Goal: Task Accomplishment & Management: Manage account settings

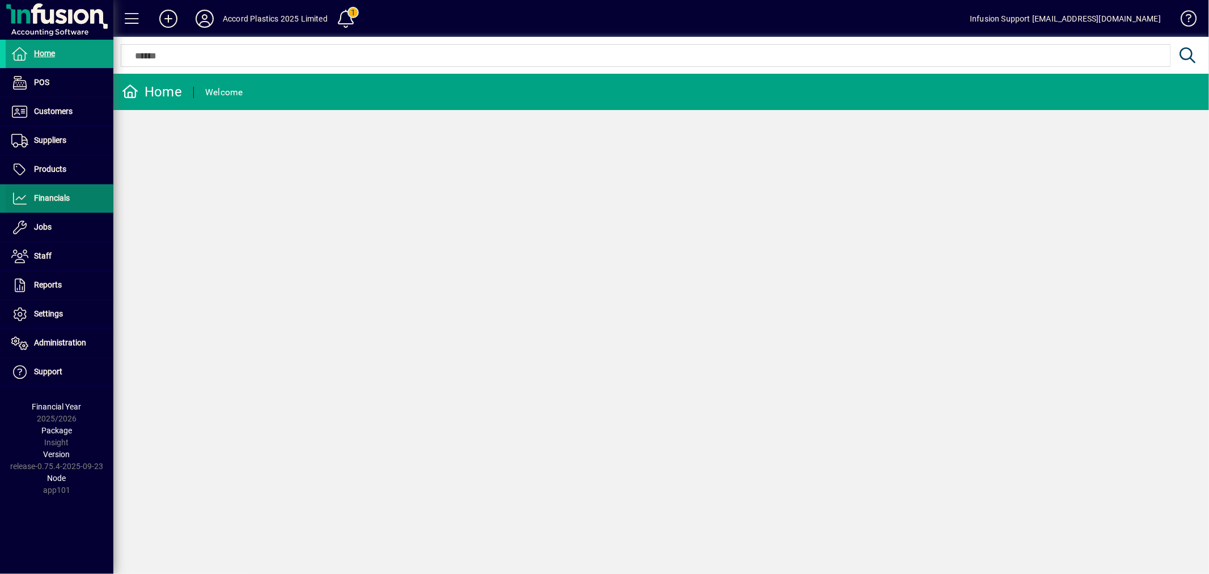
click at [61, 198] on span "Financials" at bounding box center [52, 197] width 36 height 9
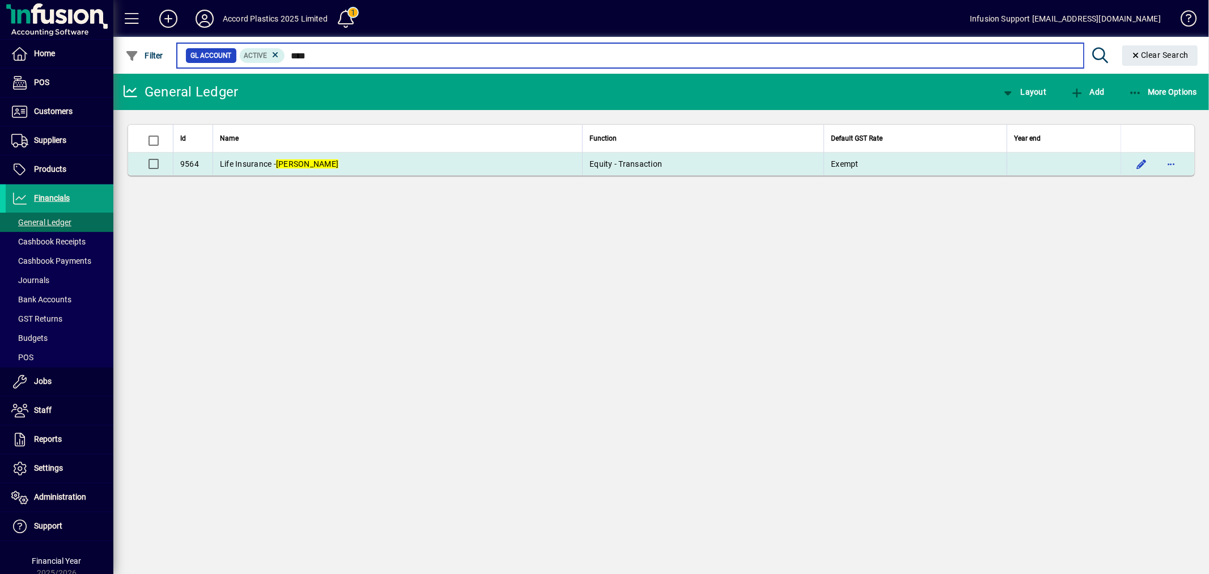
type input "****"
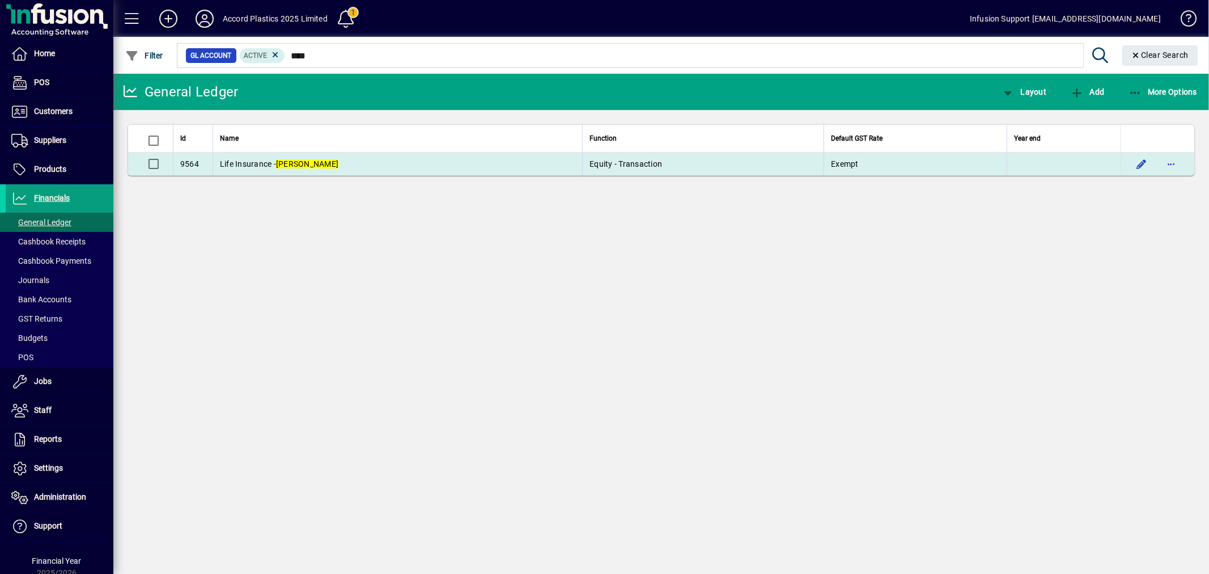
click at [362, 163] on td "Life Insurance - Paul" at bounding box center [398, 164] width 370 height 23
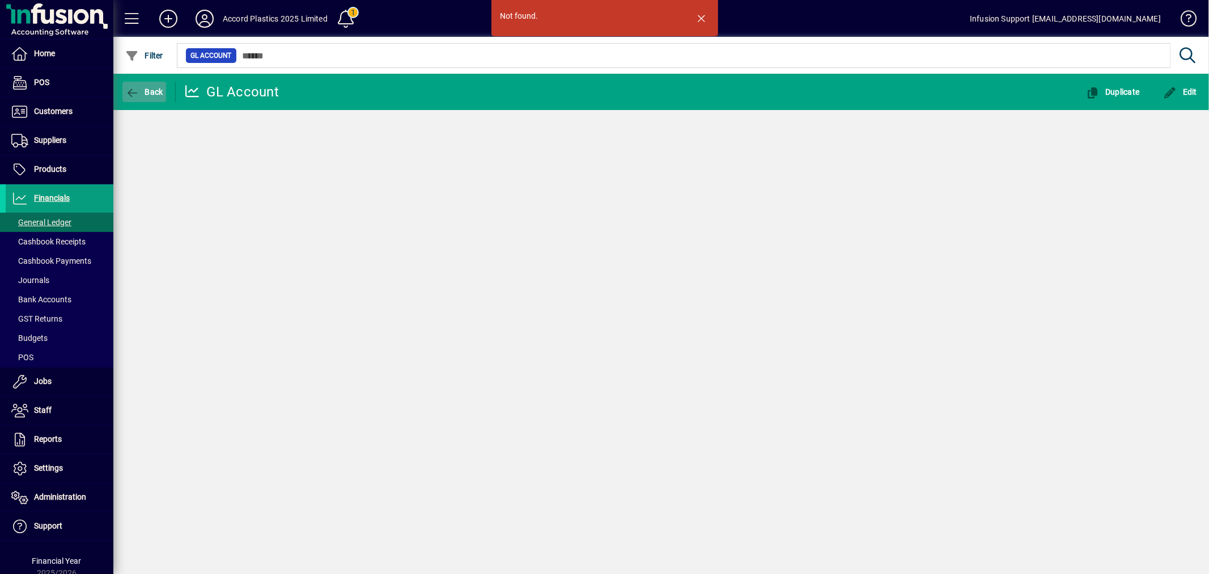
click at [153, 88] on span "Back" at bounding box center [144, 91] width 38 height 9
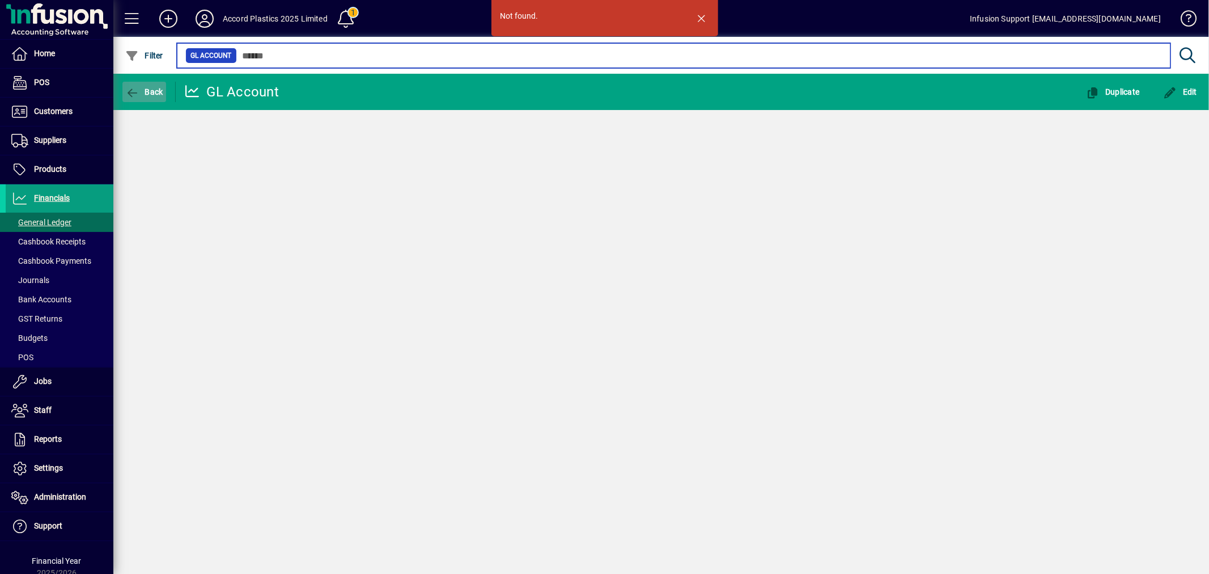
type input "****"
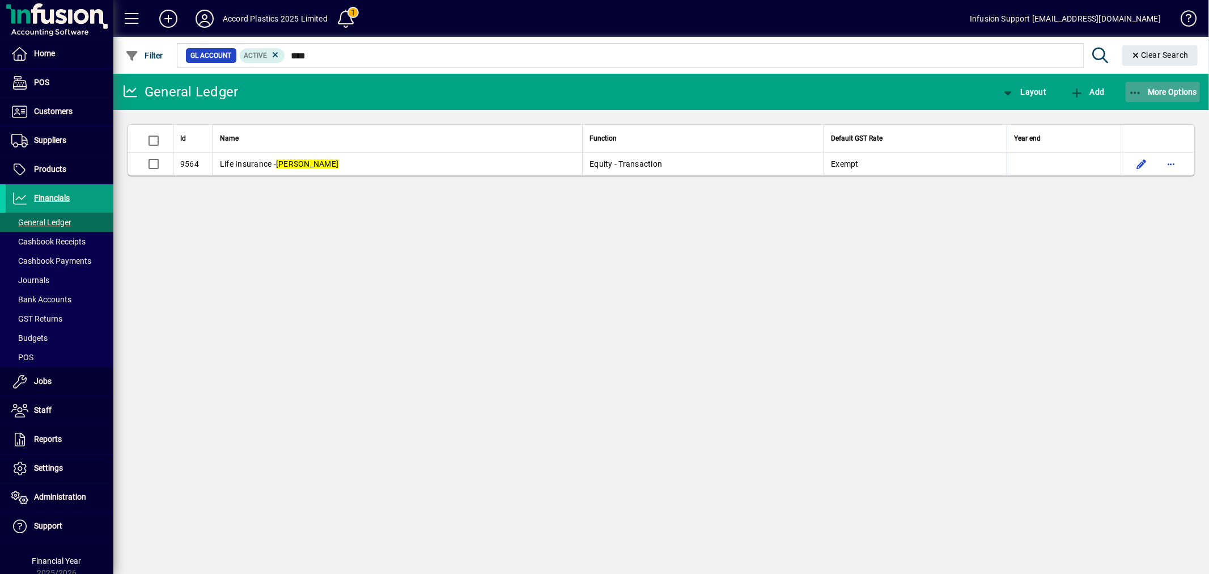
click at [1155, 88] on span "More Options" at bounding box center [1163, 91] width 69 height 9
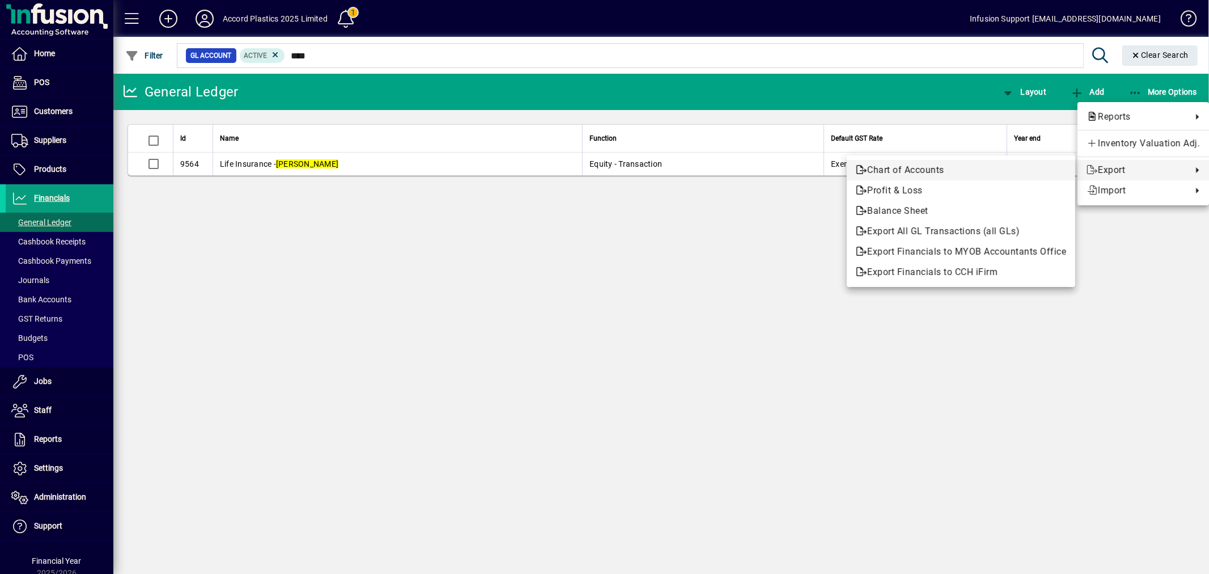
click at [917, 168] on span "Chart of Accounts" at bounding box center [961, 170] width 210 height 14
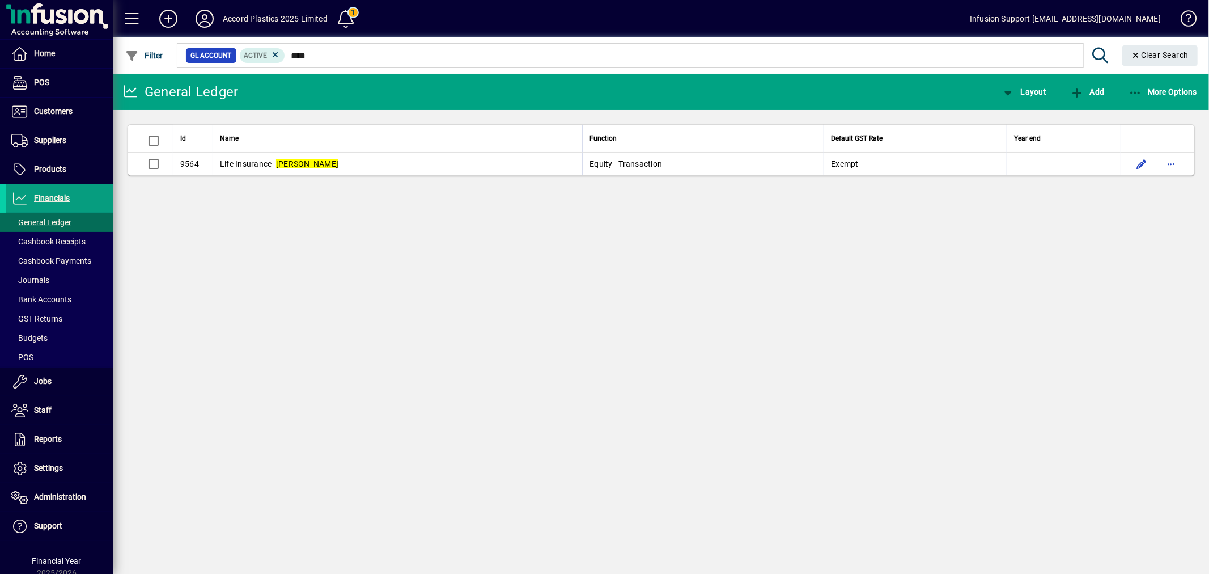
drag, startPoint x: 303, startPoint y: 301, endPoint x: 306, endPoint y: 275, distance: 26.2
click at [303, 301] on div "General Ledger Layout Add More Options Id Name Function Default GST Rate Year e…" at bounding box center [661, 324] width 1096 height 500
click at [1171, 88] on span "Delete" at bounding box center [1176, 91] width 42 height 9
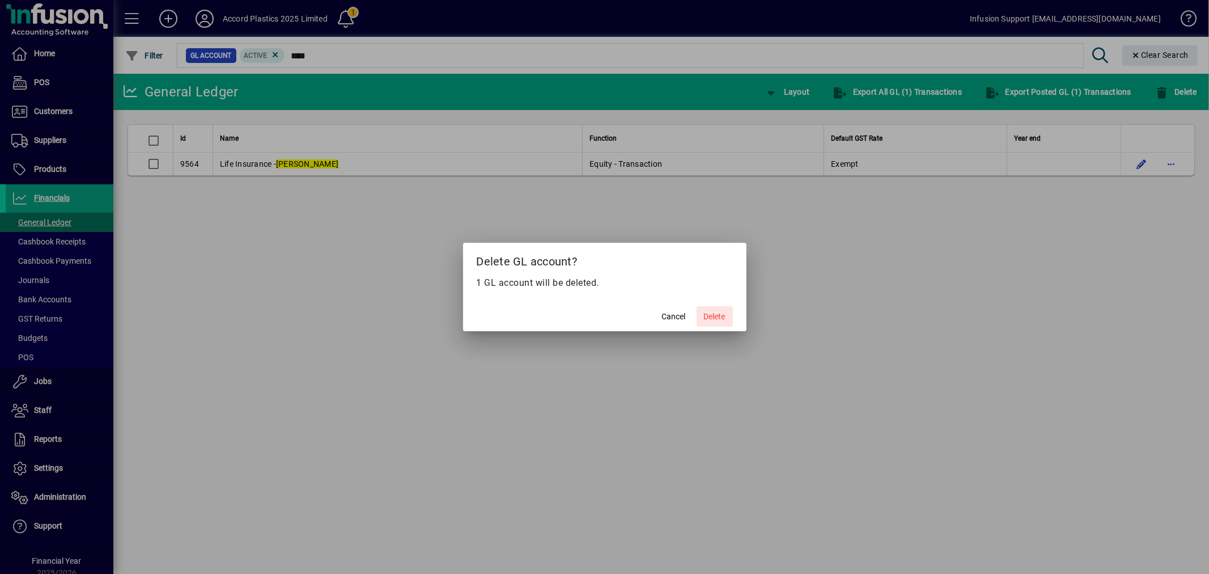
click at [714, 314] on span "Delete" at bounding box center [715, 317] width 22 height 12
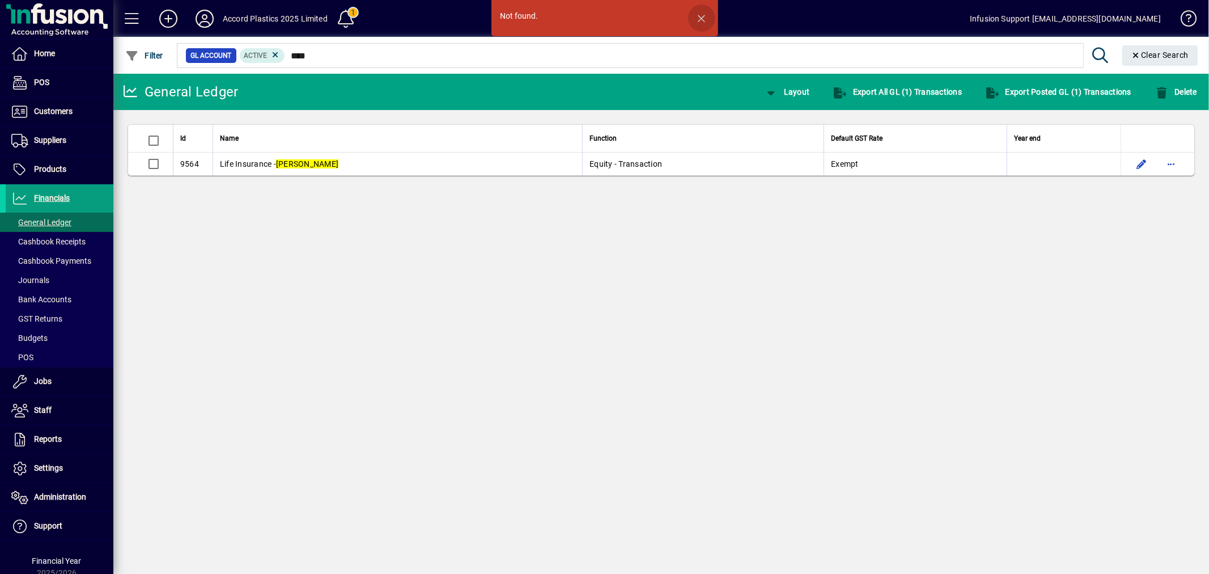
click at [700, 14] on span "button" at bounding box center [701, 18] width 27 height 27
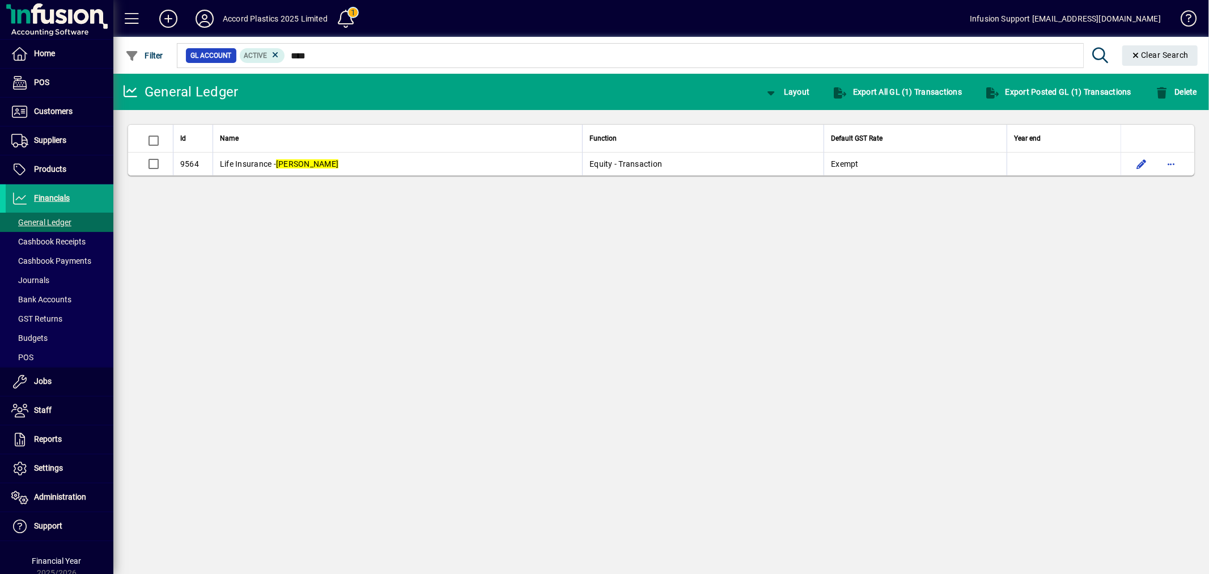
click at [459, 336] on div "General Ledger Layout Export All GL (1) Transactions Export Posted GL (1) Trans…" at bounding box center [661, 324] width 1096 height 500
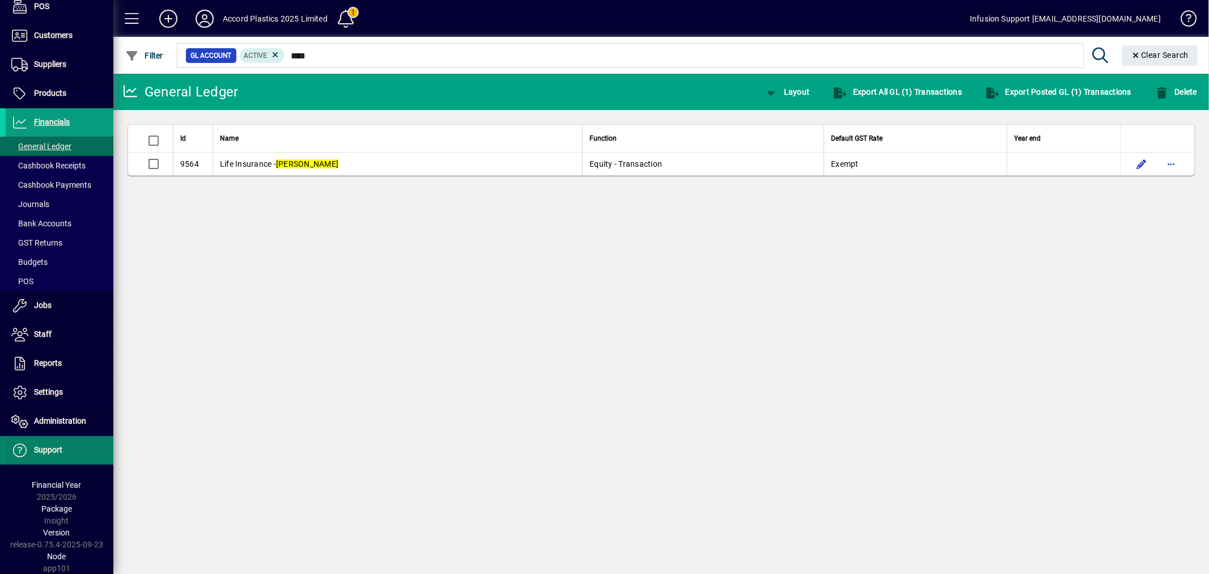
scroll to position [77, 0]
click at [460, 304] on div "General Ledger Layout Export All GL (1) Transactions Export Posted GL (1) Trans…" at bounding box center [661, 324] width 1096 height 500
click at [1012, 251] on div "General Ledger Layout Export All GL (1) Transactions Export Posted GL (1) Trans…" at bounding box center [661, 324] width 1096 height 500
click at [1179, 54] on span "Clear Search" at bounding box center [1161, 54] width 58 height 9
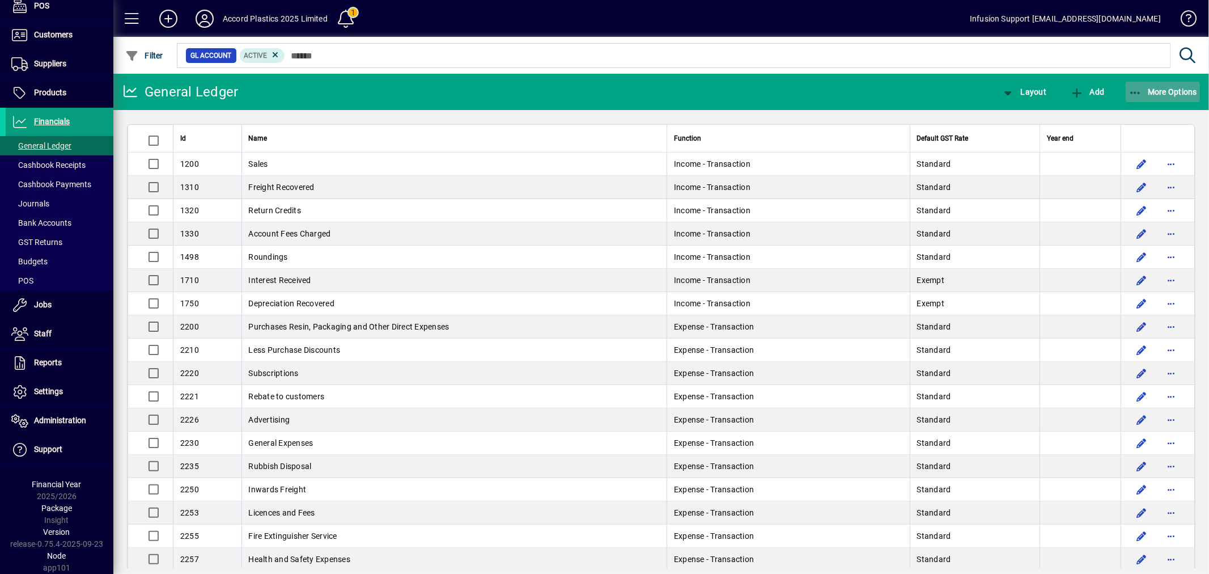
click at [1147, 87] on span "More Options" at bounding box center [1163, 91] width 69 height 9
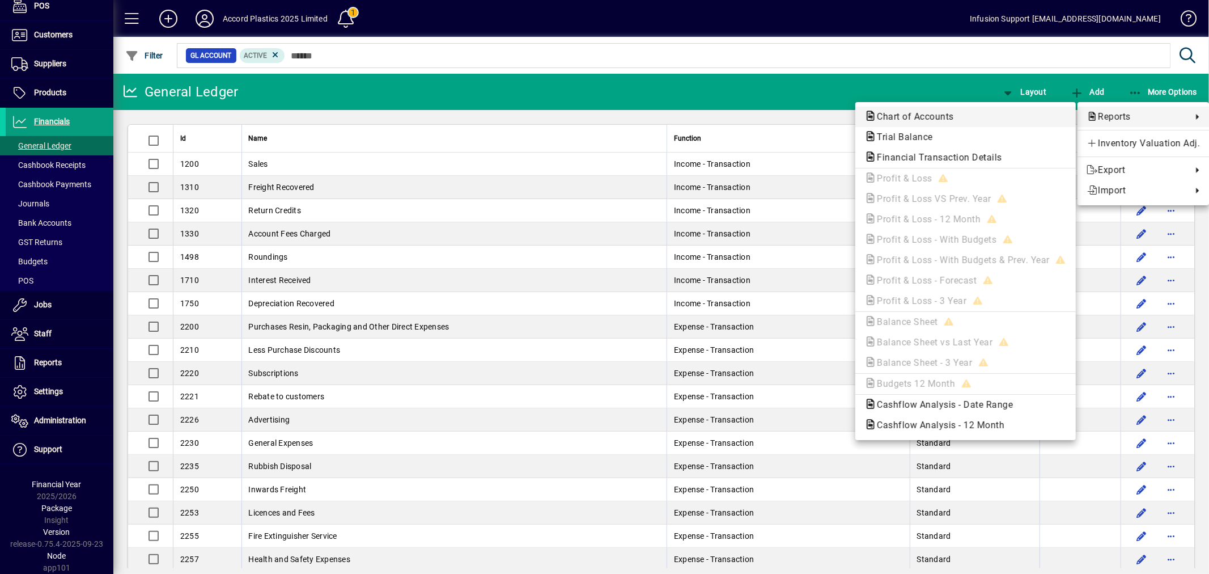
click at [955, 115] on span "Chart of Accounts" at bounding box center [912, 116] width 95 height 11
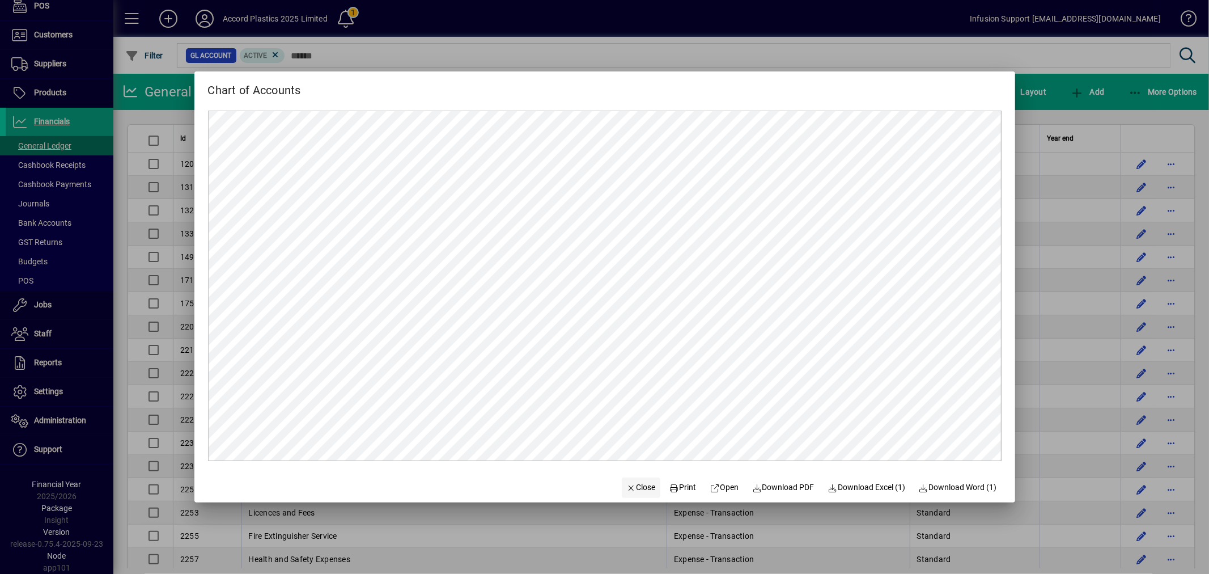
click at [628, 478] on span "button" at bounding box center [641, 487] width 39 height 27
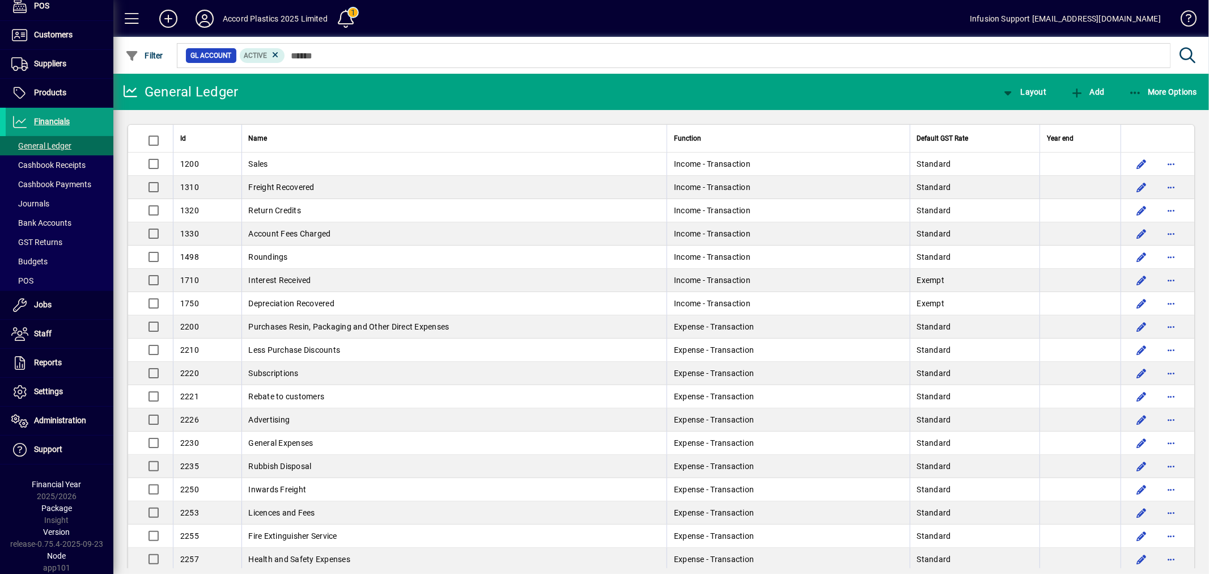
click at [398, 74] on mat-toolbar-row "General Ledger Layout Add More Options" at bounding box center [661, 92] width 1096 height 36
click at [392, 63] on mat-chip-set "GL Account Active" at bounding box center [673, 56] width 993 height 24
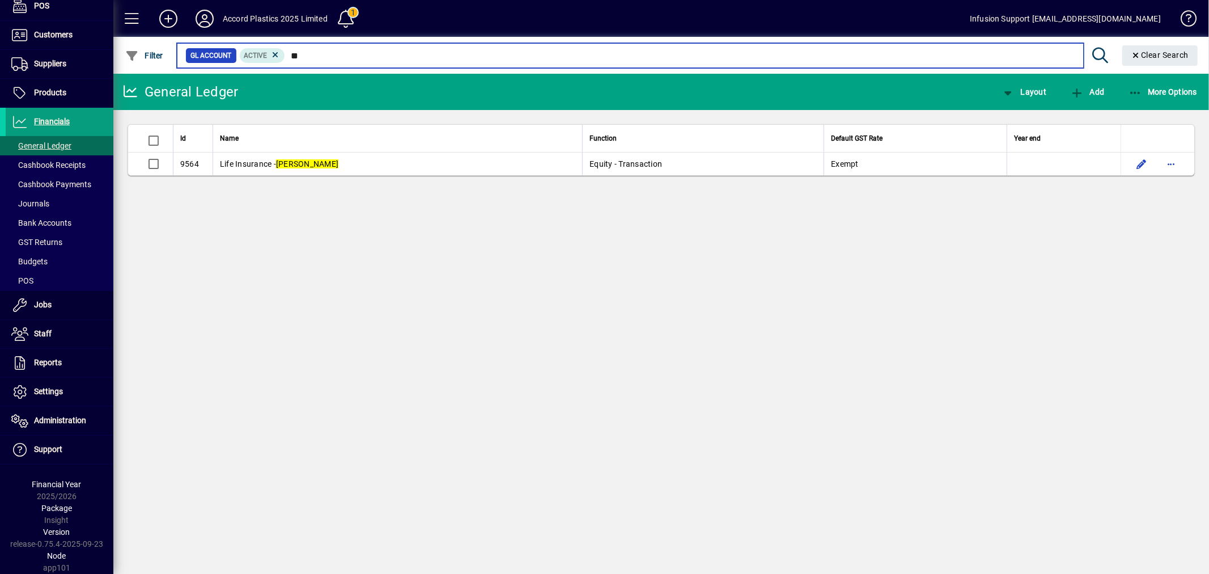
type input "*"
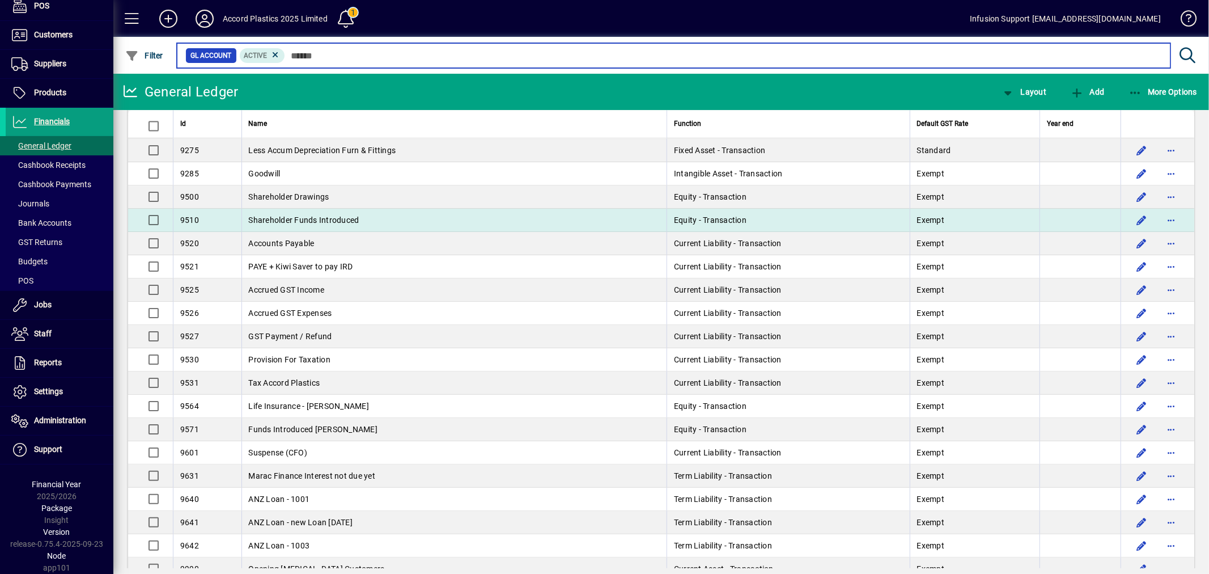
scroll to position [2174, 0]
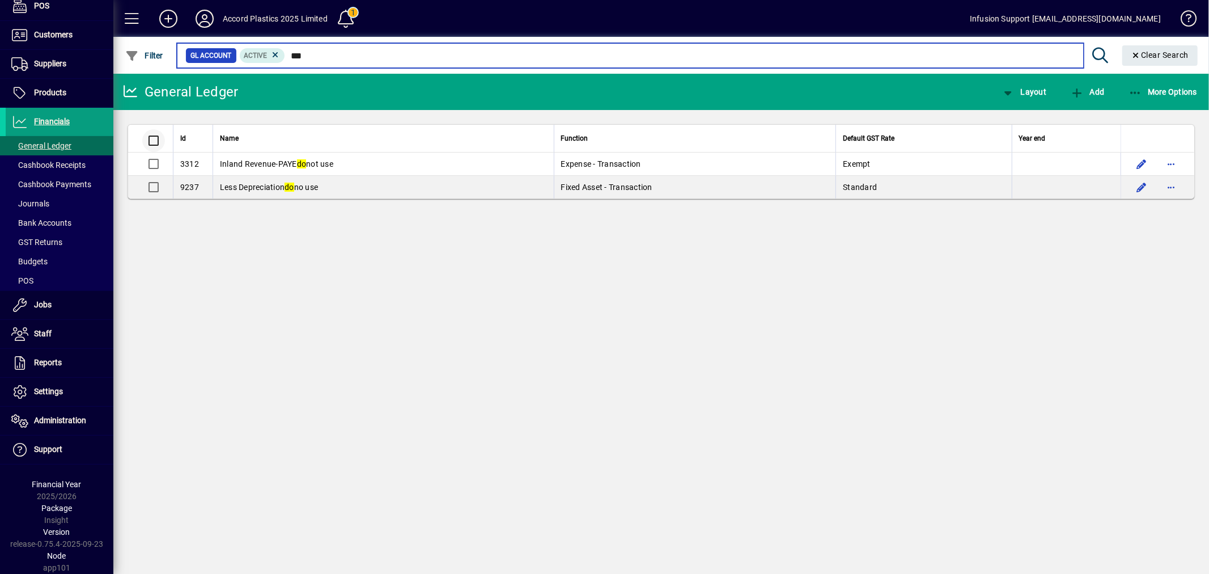
type input "**"
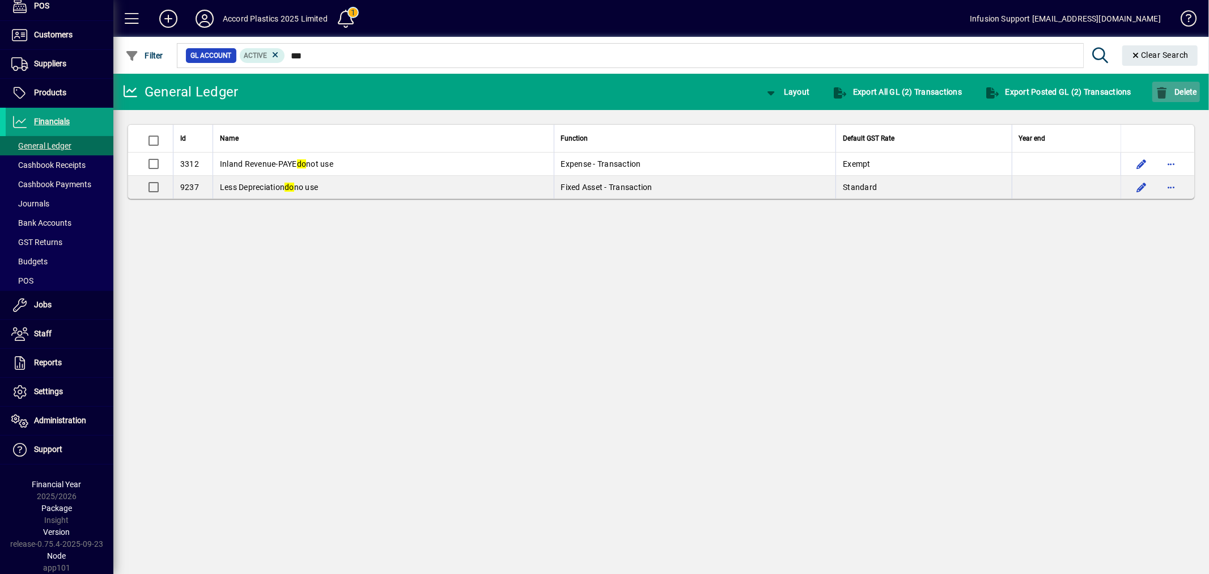
click at [1163, 91] on icon "button" at bounding box center [1162, 92] width 14 height 11
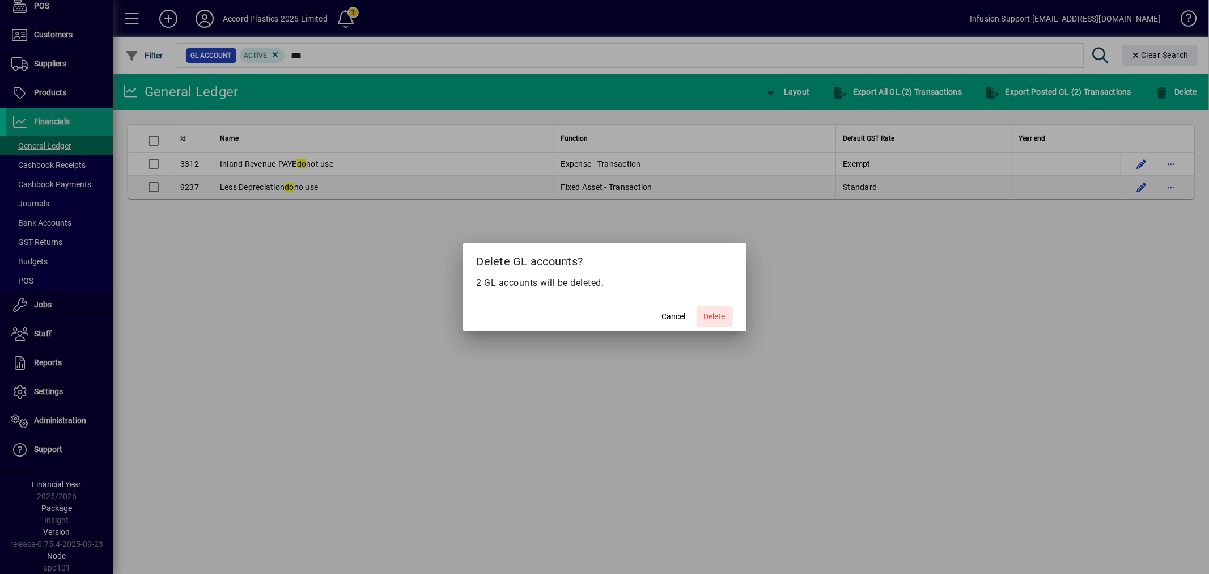
click at [722, 315] on span "Delete" at bounding box center [715, 317] width 22 height 12
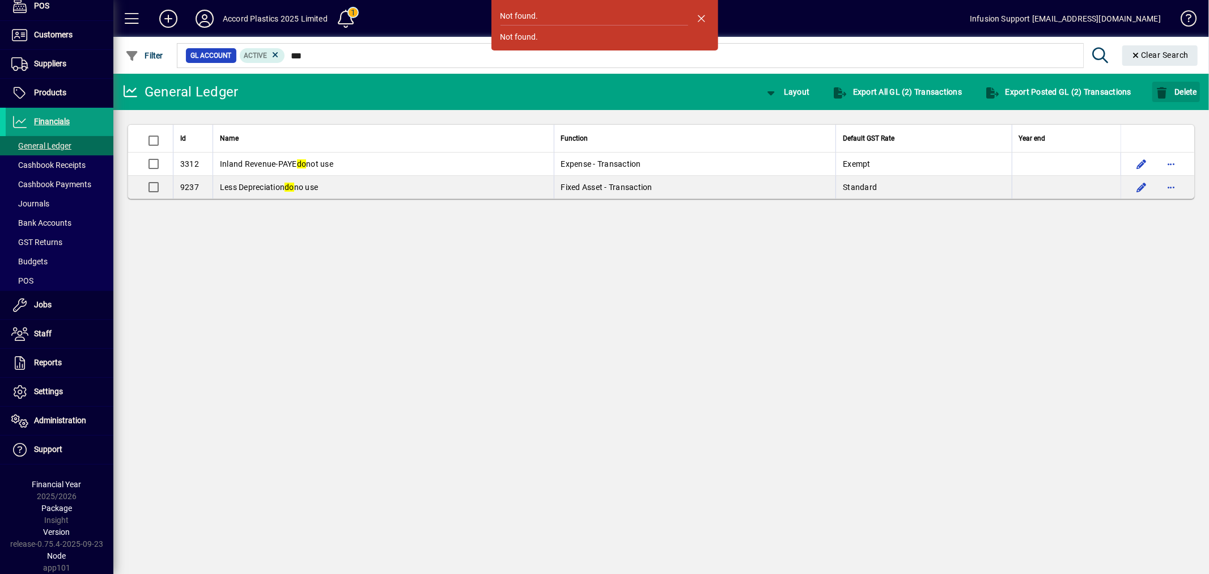
click at [701, 9] on span "button" at bounding box center [701, 18] width 27 height 27
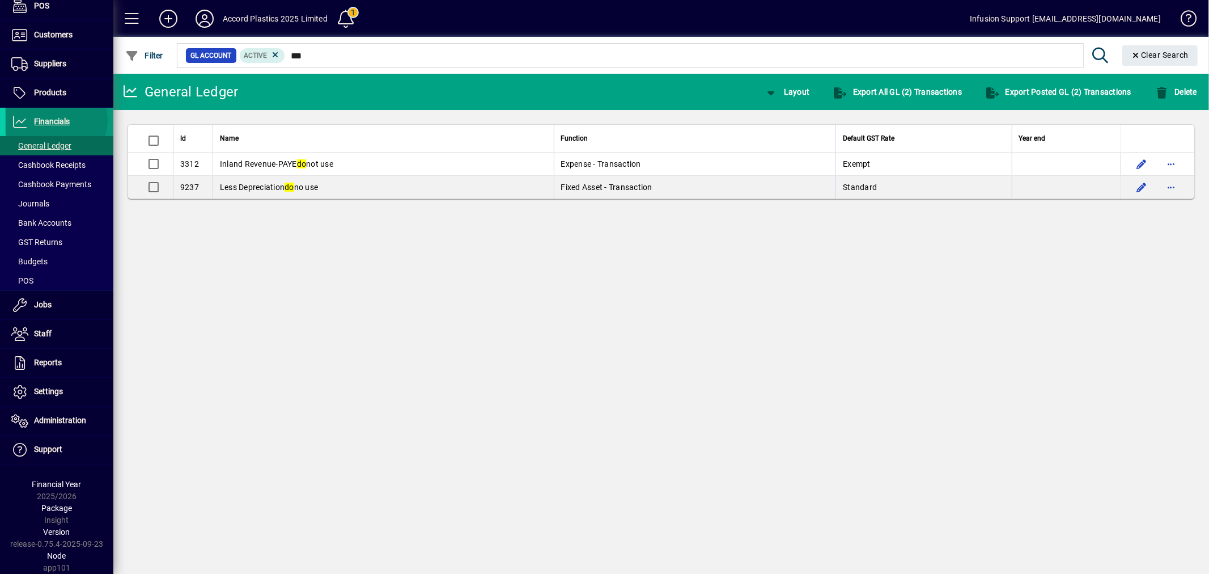
click at [56, 120] on span "Financials" at bounding box center [52, 121] width 36 height 9
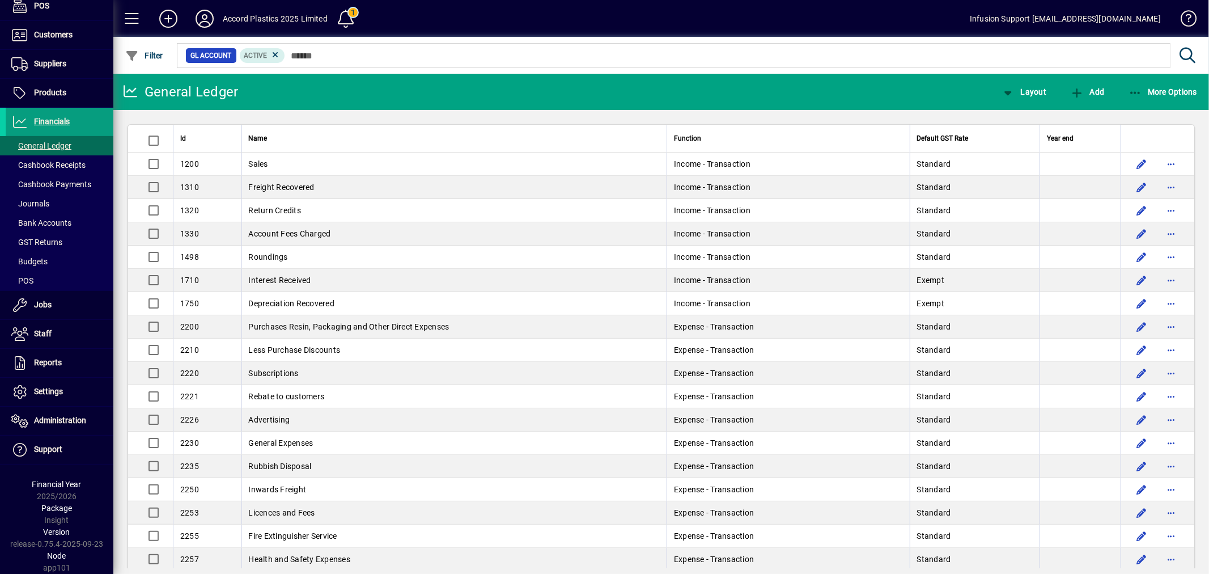
click at [327, 103] on mat-toolbar-row "General Ledger Layout Add More Options" at bounding box center [661, 92] width 1096 height 36
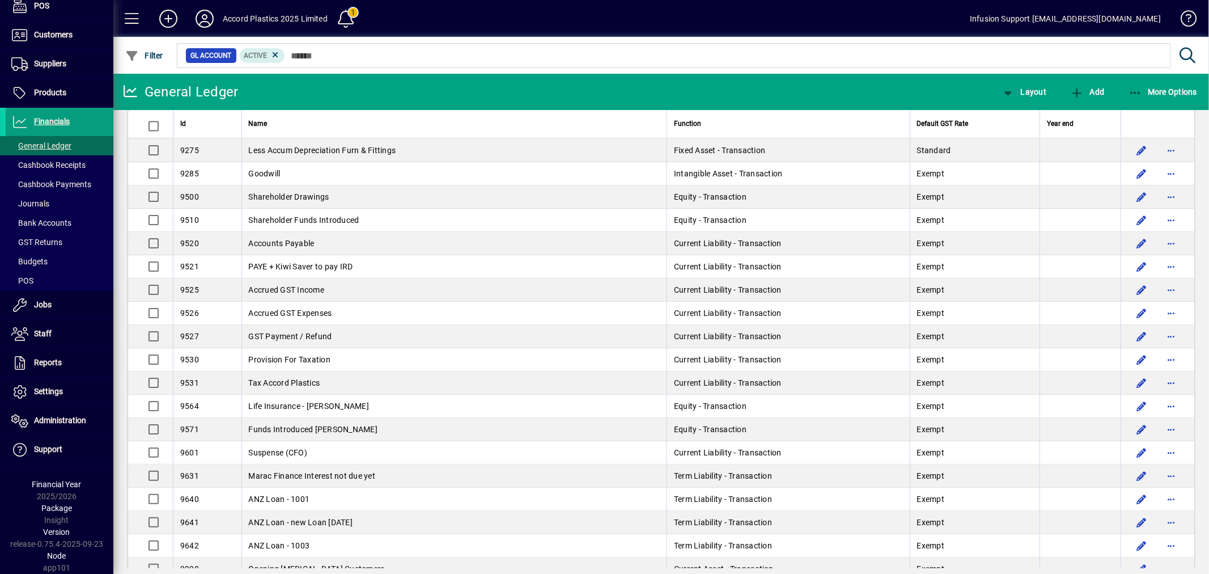
scroll to position [2299, 0]
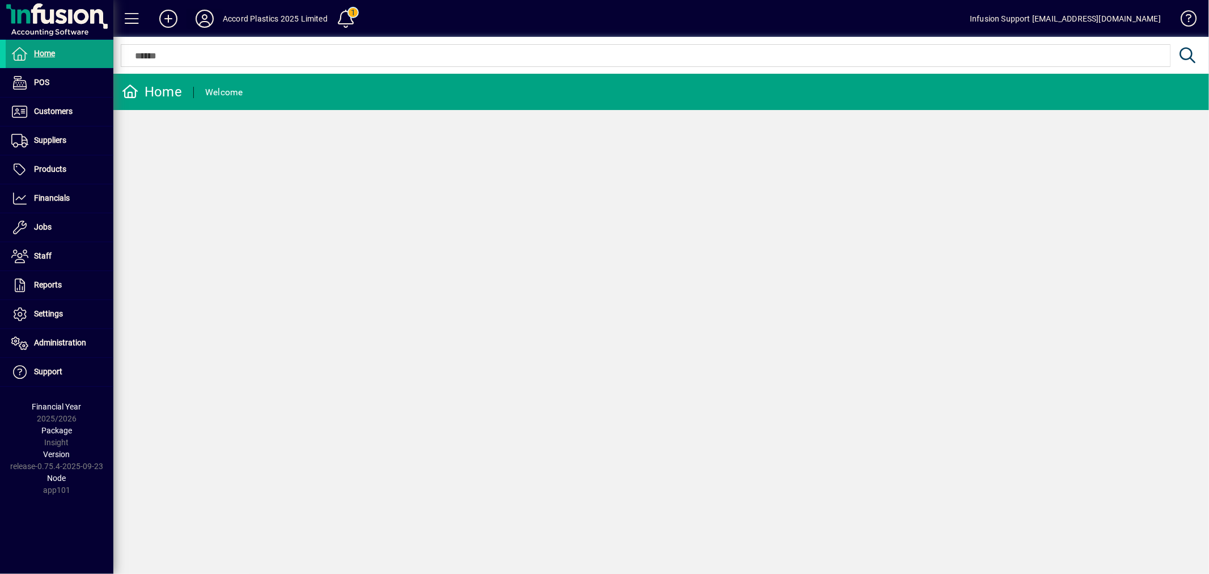
click at [204, 13] on icon at bounding box center [204, 19] width 23 height 18
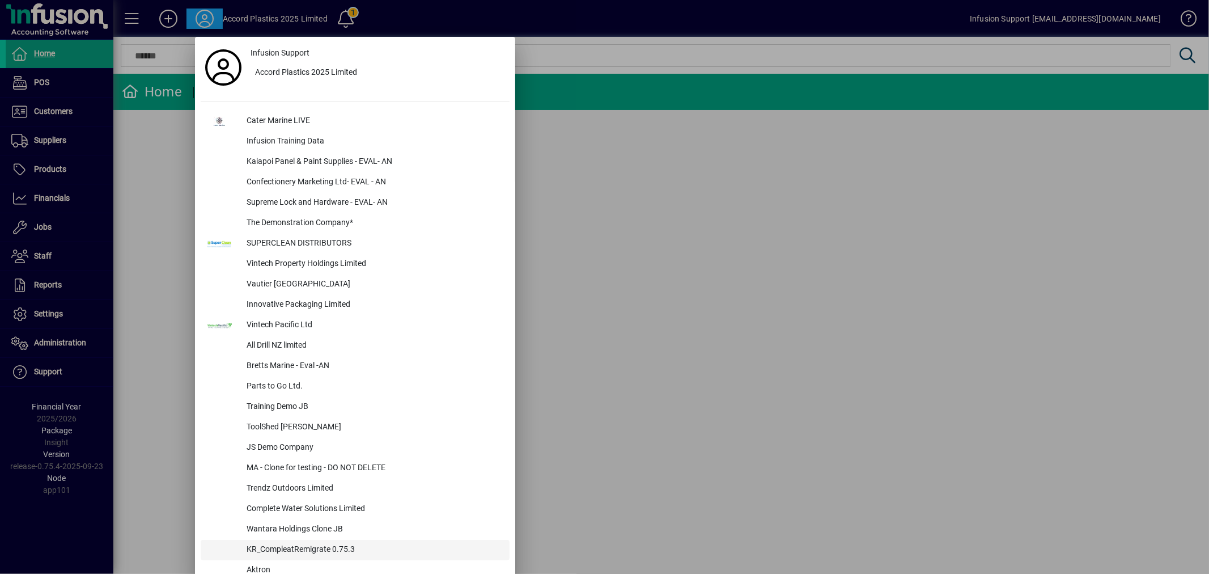
click at [319, 545] on div "KR_CompleatRemigrate 0.75.3" at bounding box center [374, 550] width 272 height 20
